Goal: Information Seeking & Learning: Find specific fact

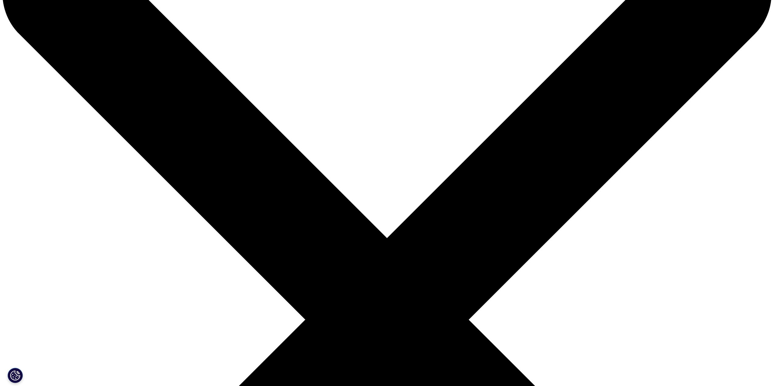
scroll to position [74, 0]
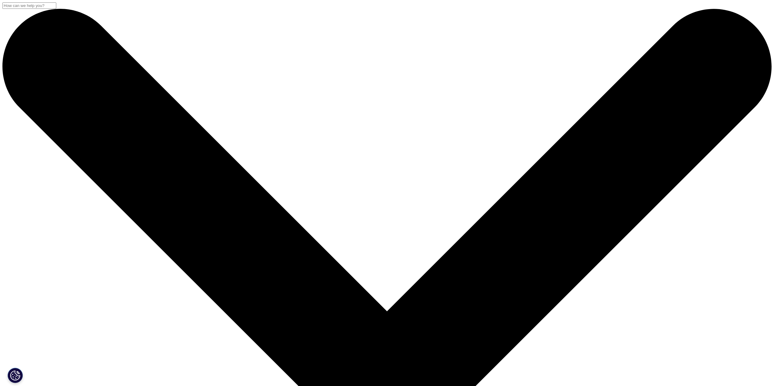
click at [56, 9] on input "Search" at bounding box center [29, 5] width 54 height 6
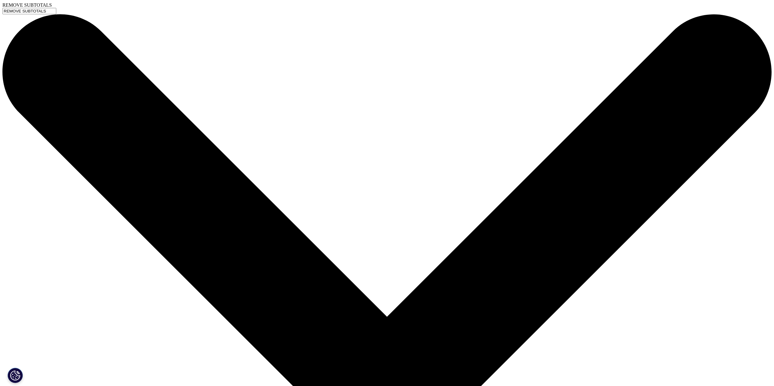
type input "REMOVE SUBTOTALS"
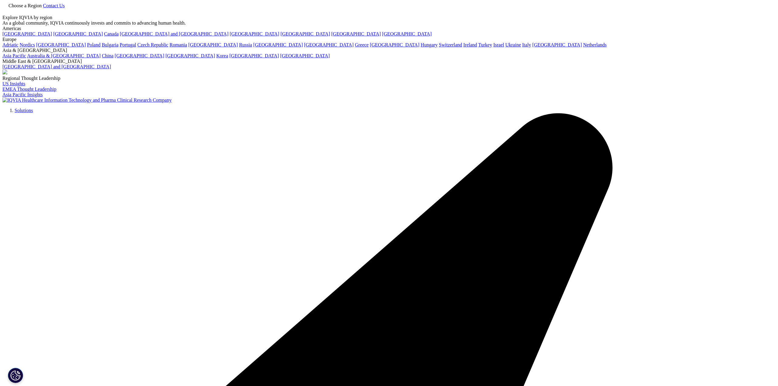
type input "REMOVE SUBTOTALS"
